Goal: Navigation & Orientation: Understand site structure

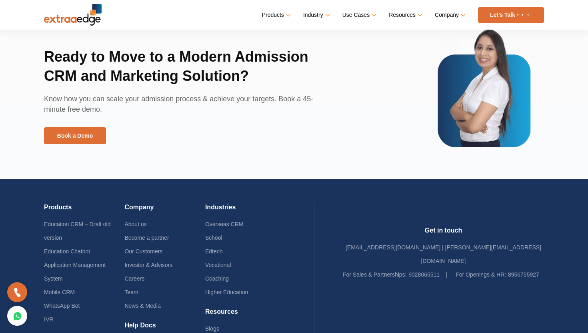
scroll to position [1914, 0]
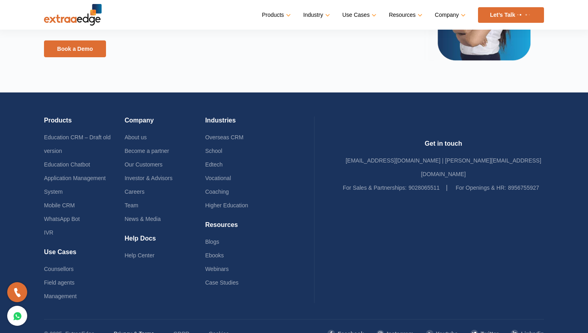
click at [136, 327] on link "Privacy & Terms" at bounding box center [134, 334] width 40 height 14
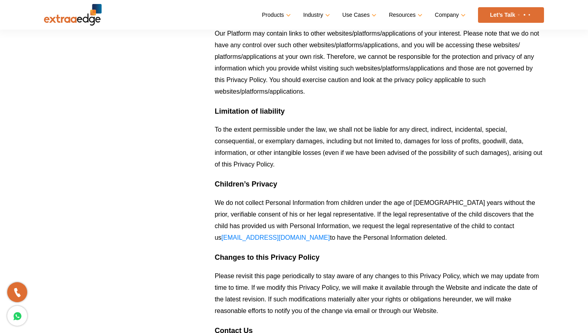
scroll to position [2916, 0]
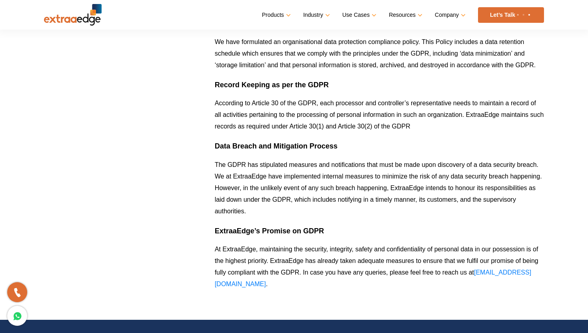
scroll to position [886, 0]
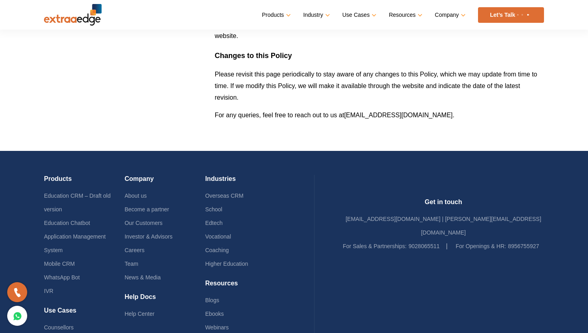
scroll to position [1099, 0]
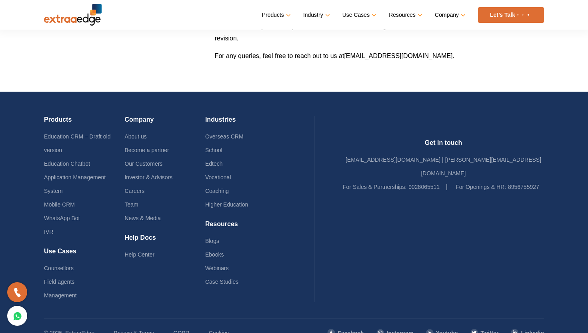
click at [88, 326] on p "© 2025, ExtraaEdge" at bounding box center [69, 333] width 50 height 14
